Goal: Transaction & Acquisition: Purchase product/service

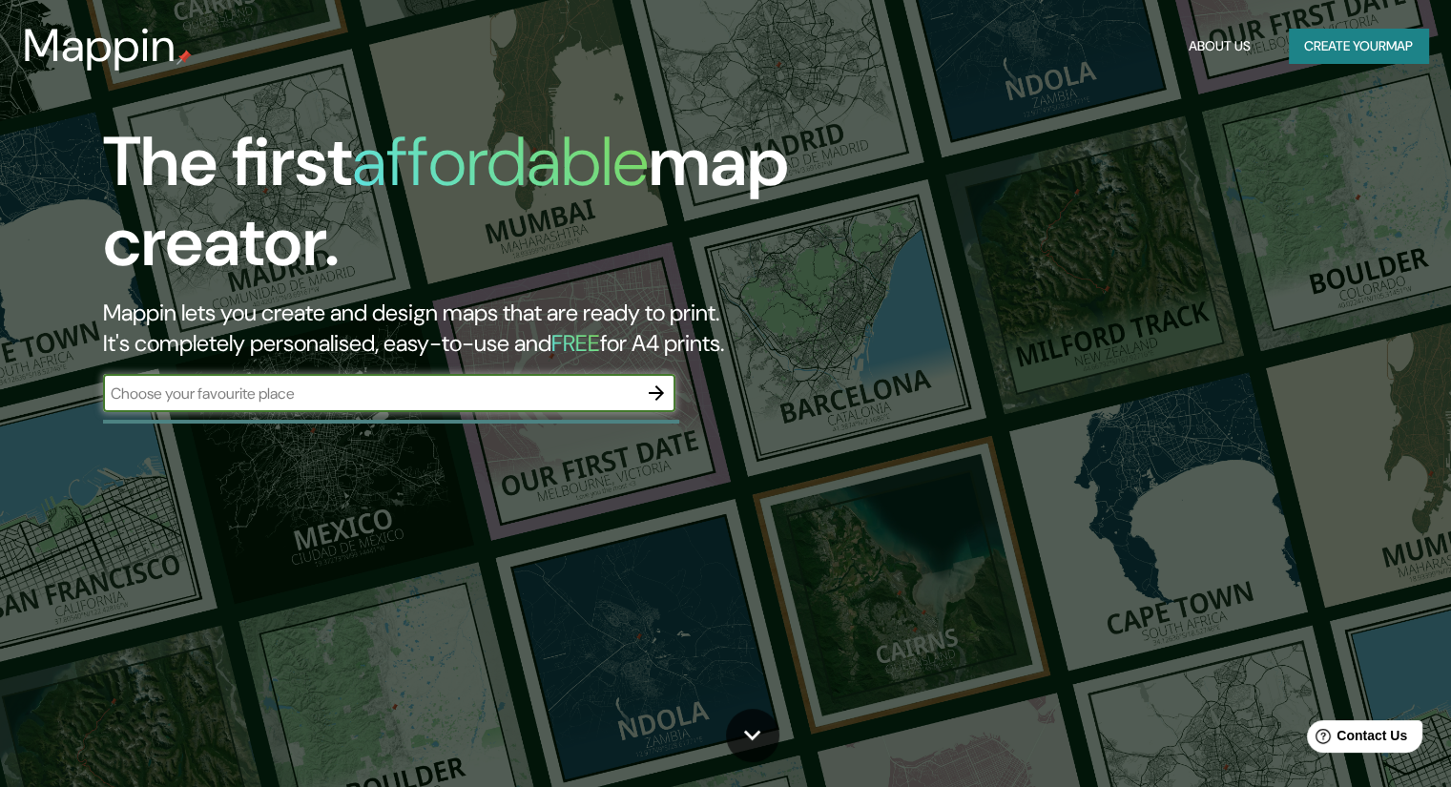
click at [511, 399] on input "text" at bounding box center [370, 394] width 534 height 22
type input "riva san [PERSON_NAME]"
click at [649, 398] on icon "button" at bounding box center [656, 393] width 23 height 23
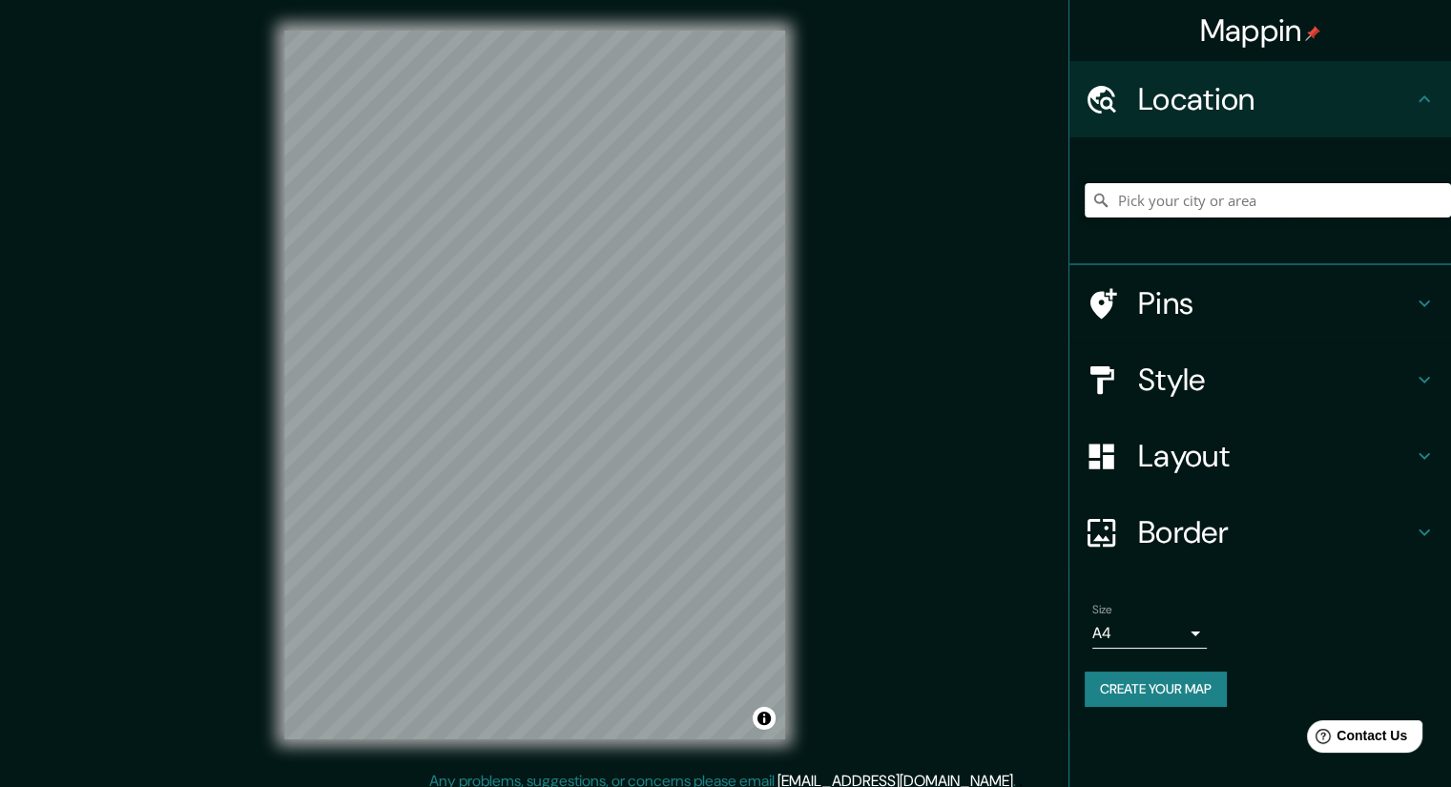
click at [1198, 192] on input "Pick your city or area" at bounding box center [1268, 200] width 366 height 34
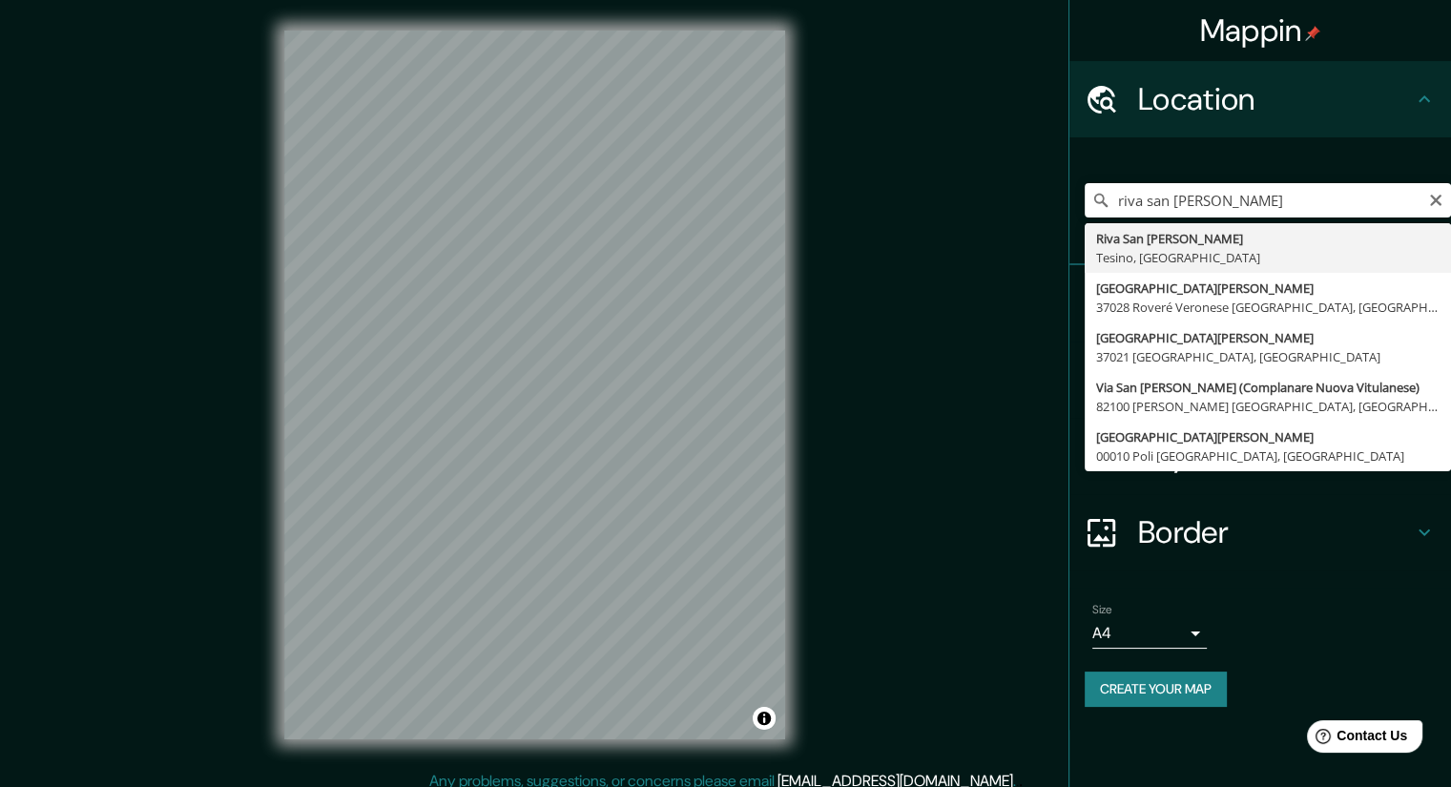
type input "Riva San Vitale, [GEOGRAPHIC_DATA], [GEOGRAPHIC_DATA]"
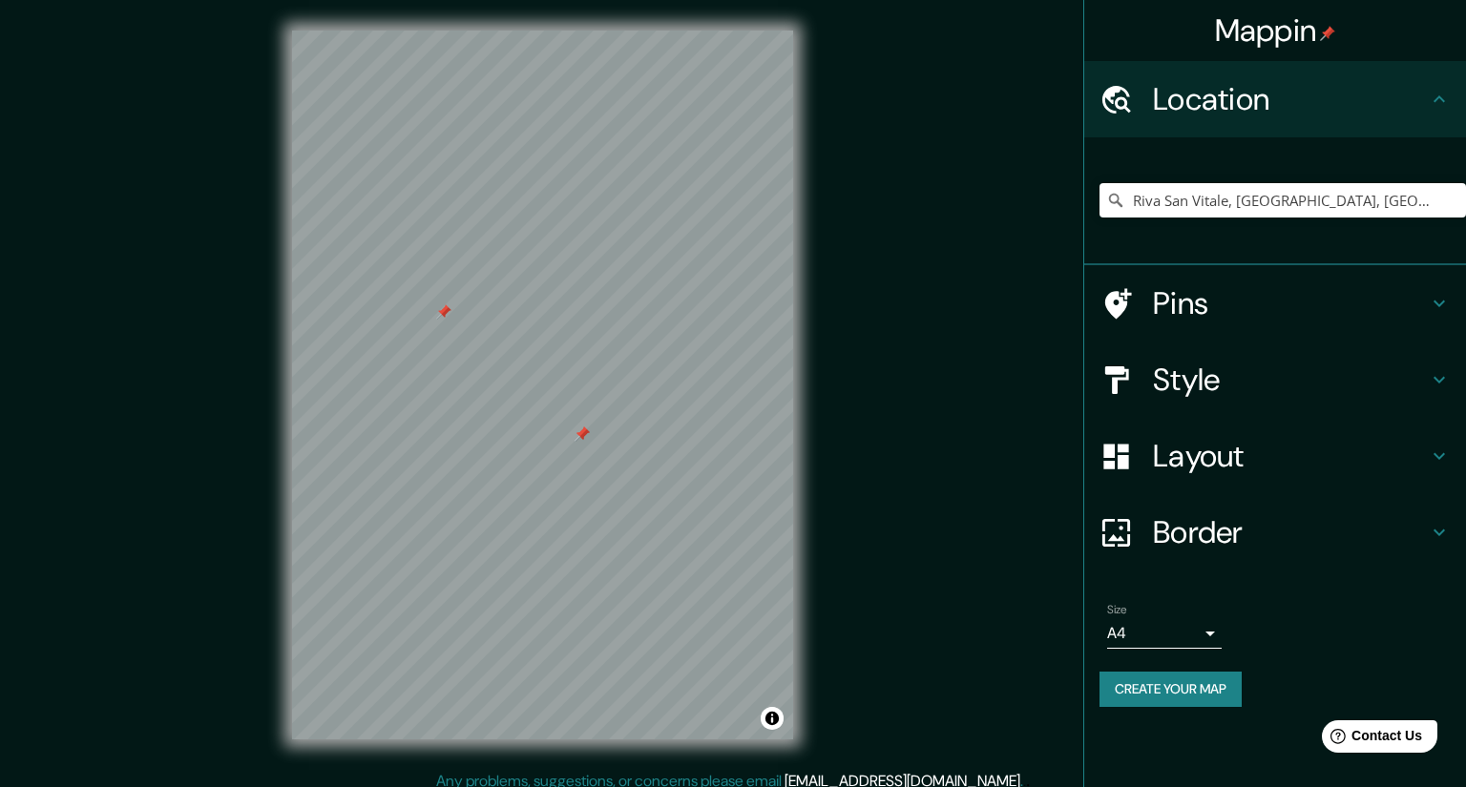
click at [1161, 645] on body "Mappin Location [GEOGRAPHIC_DATA], [GEOGRAPHIC_DATA], [GEOGRAPHIC_DATA] Pins St…" at bounding box center [733, 393] width 1466 height 787
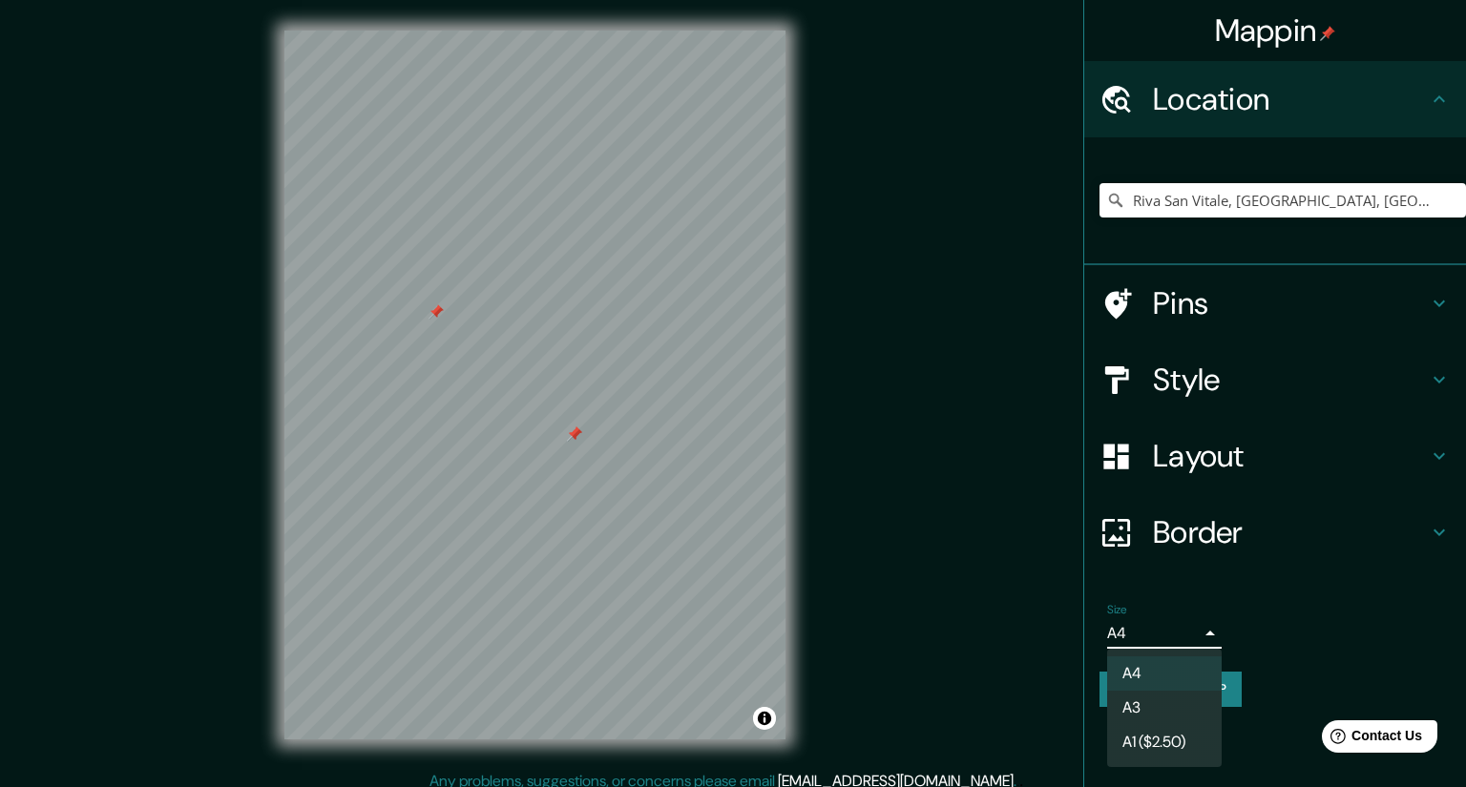
click at [1156, 707] on li "A3" at bounding box center [1164, 708] width 114 height 34
type input "a4"
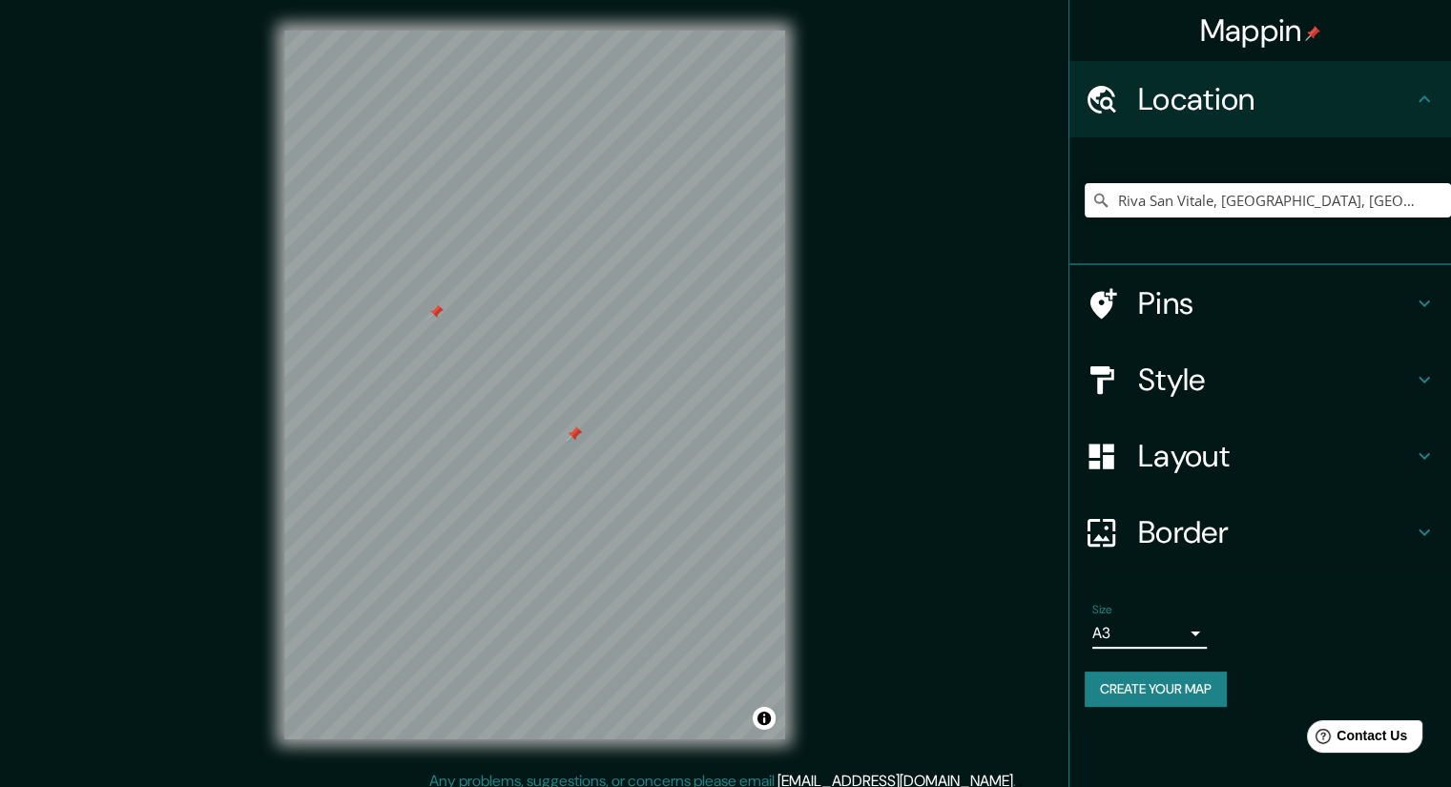
click at [1161, 696] on button "Create your map" at bounding box center [1156, 689] width 142 height 35
click at [1175, 683] on button "Create your map" at bounding box center [1156, 689] width 142 height 35
